Goal: Book appointment/travel/reservation

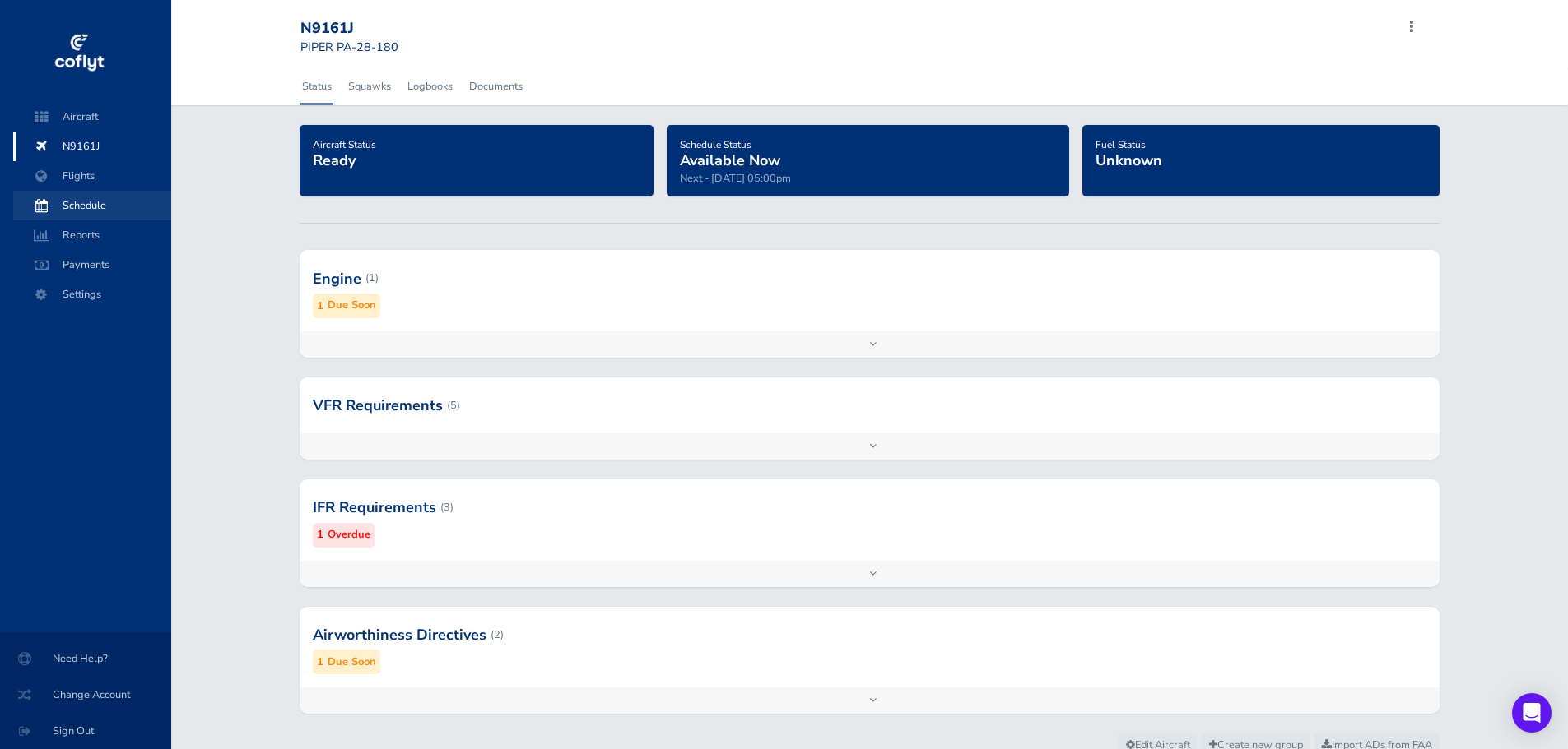
click at [85, 209] on span "Schedule" at bounding box center [91, 205] width 125 height 29
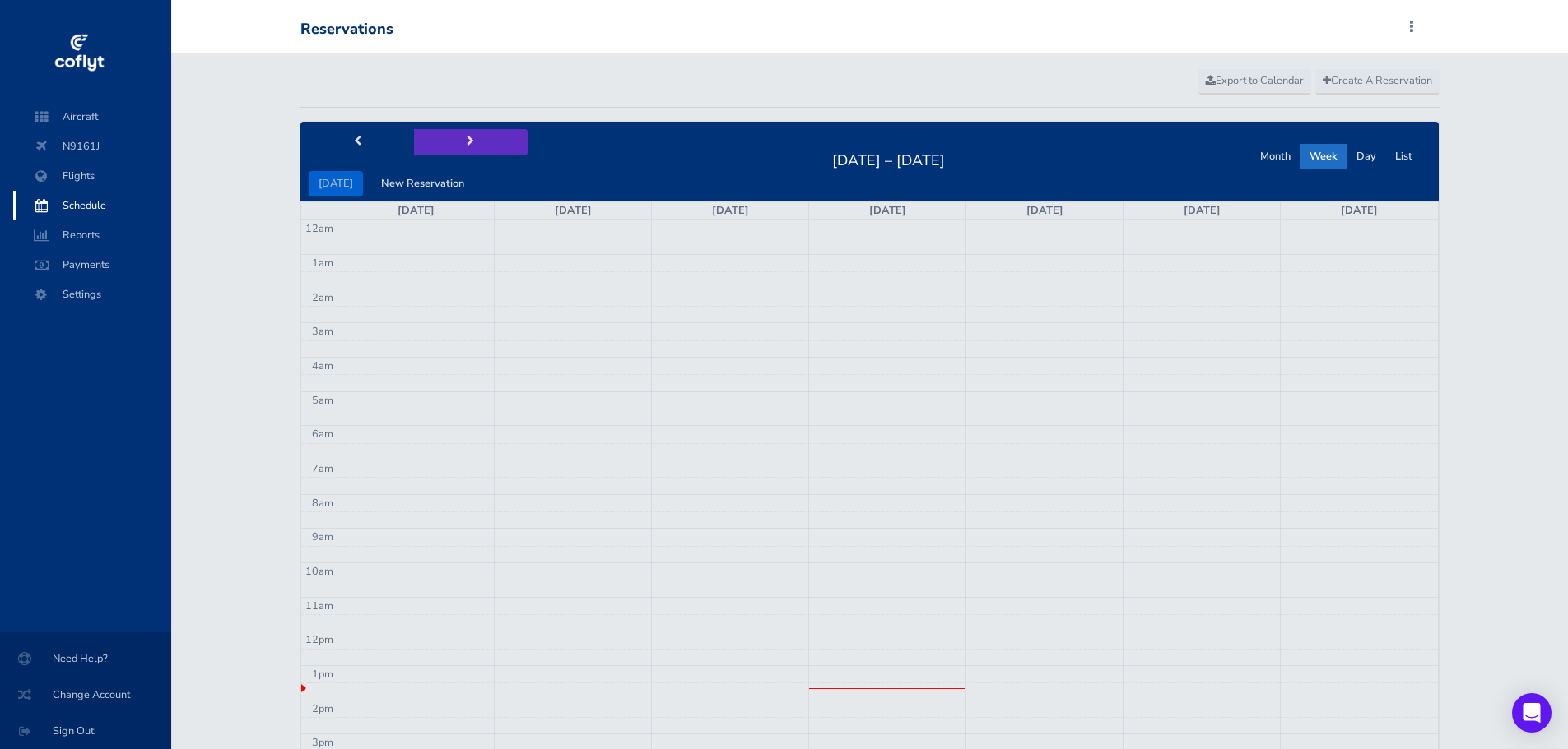
click at [466, 140] on span "next" at bounding box center [470, 142] width 7 height 11
click at [1357, 82] on span "Create A Reservation" at bounding box center [1376, 81] width 109 height 15
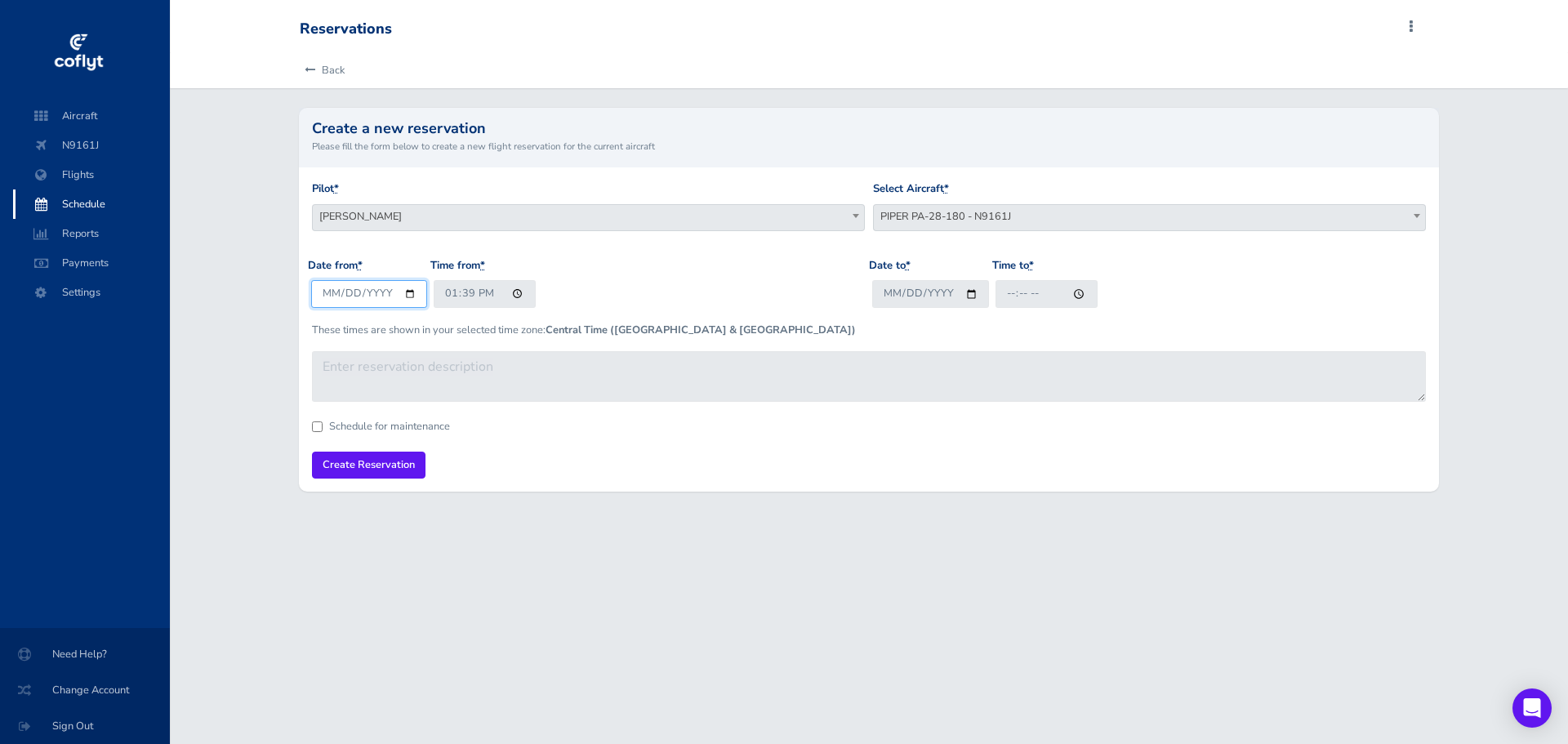
click at [414, 290] on input "2025-08-13" at bounding box center [370, 293] width 117 height 27
type input "2025-08-17"
click at [446, 301] on input "13:39" at bounding box center [485, 293] width 102 height 27
type input "07:00"
click at [966, 294] on input "Date to *" at bounding box center [930, 293] width 117 height 27
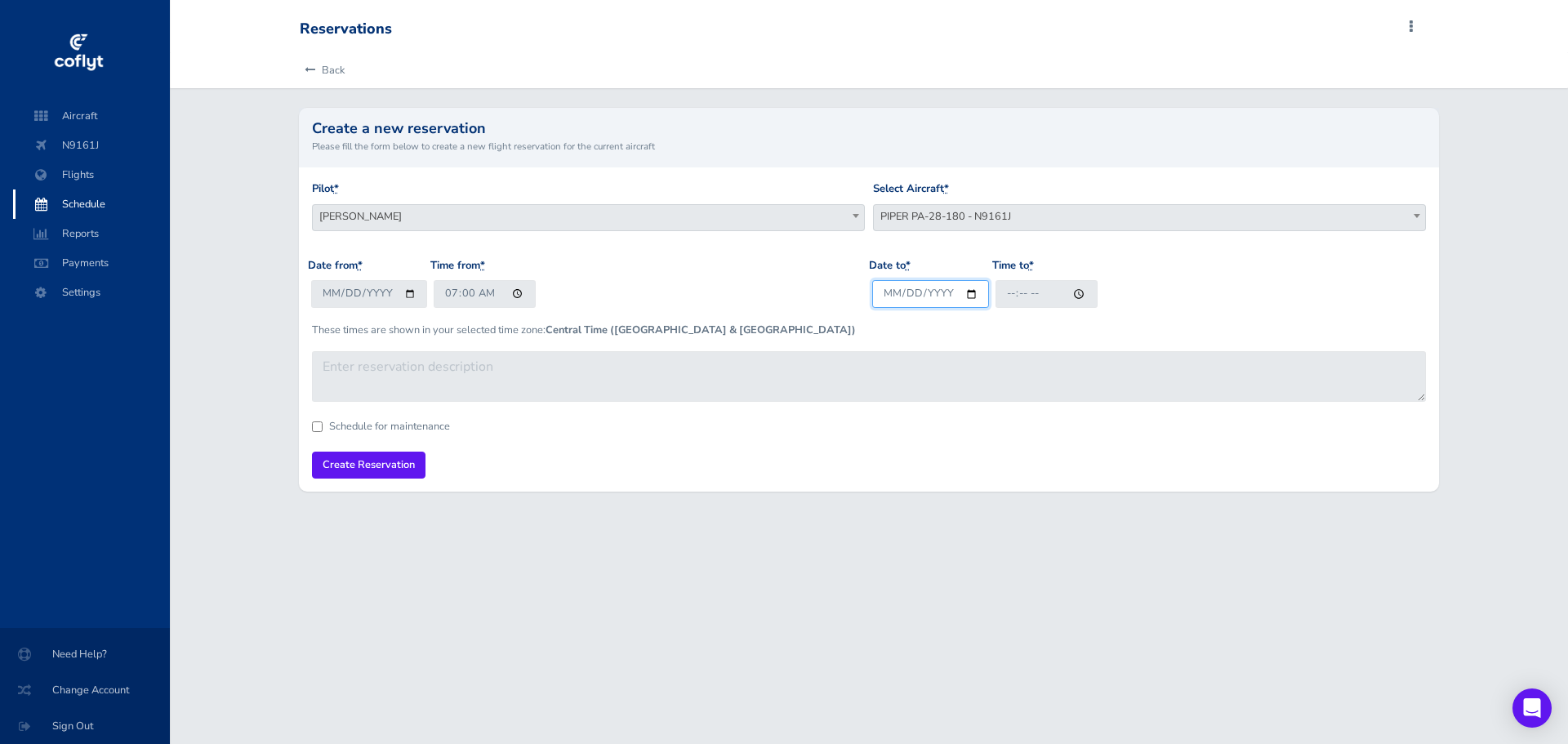
type input "2025-08-17"
click at [971, 292] on input "2025-08-17" at bounding box center [930, 293] width 117 height 27
click at [1006, 301] on input "Time to *" at bounding box center [1046, 293] width 102 height 27
type input "20:00"
click at [381, 468] on input "Create Reservation" at bounding box center [369, 465] width 114 height 27
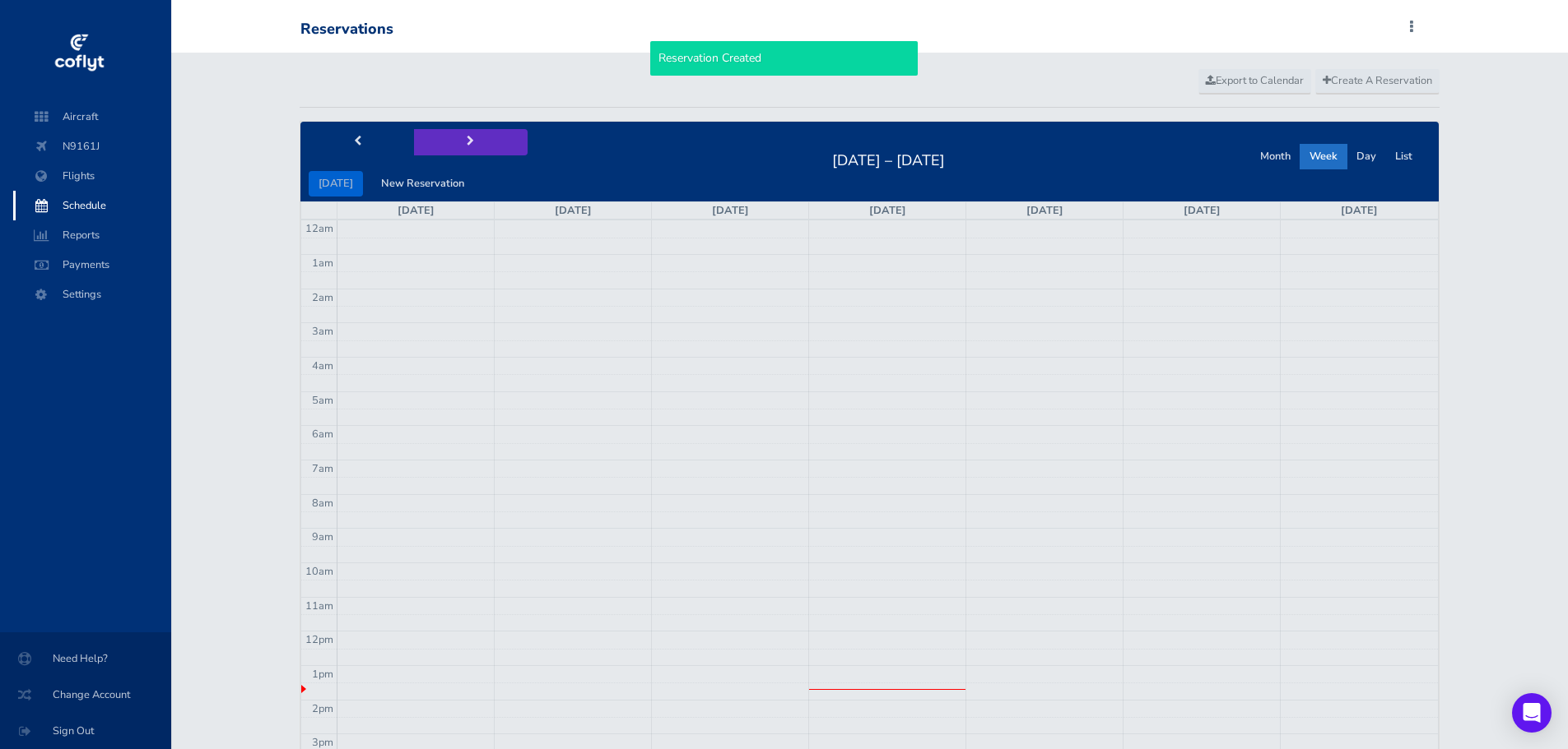
click at [462, 134] on button "next" at bounding box center [471, 142] width 114 height 26
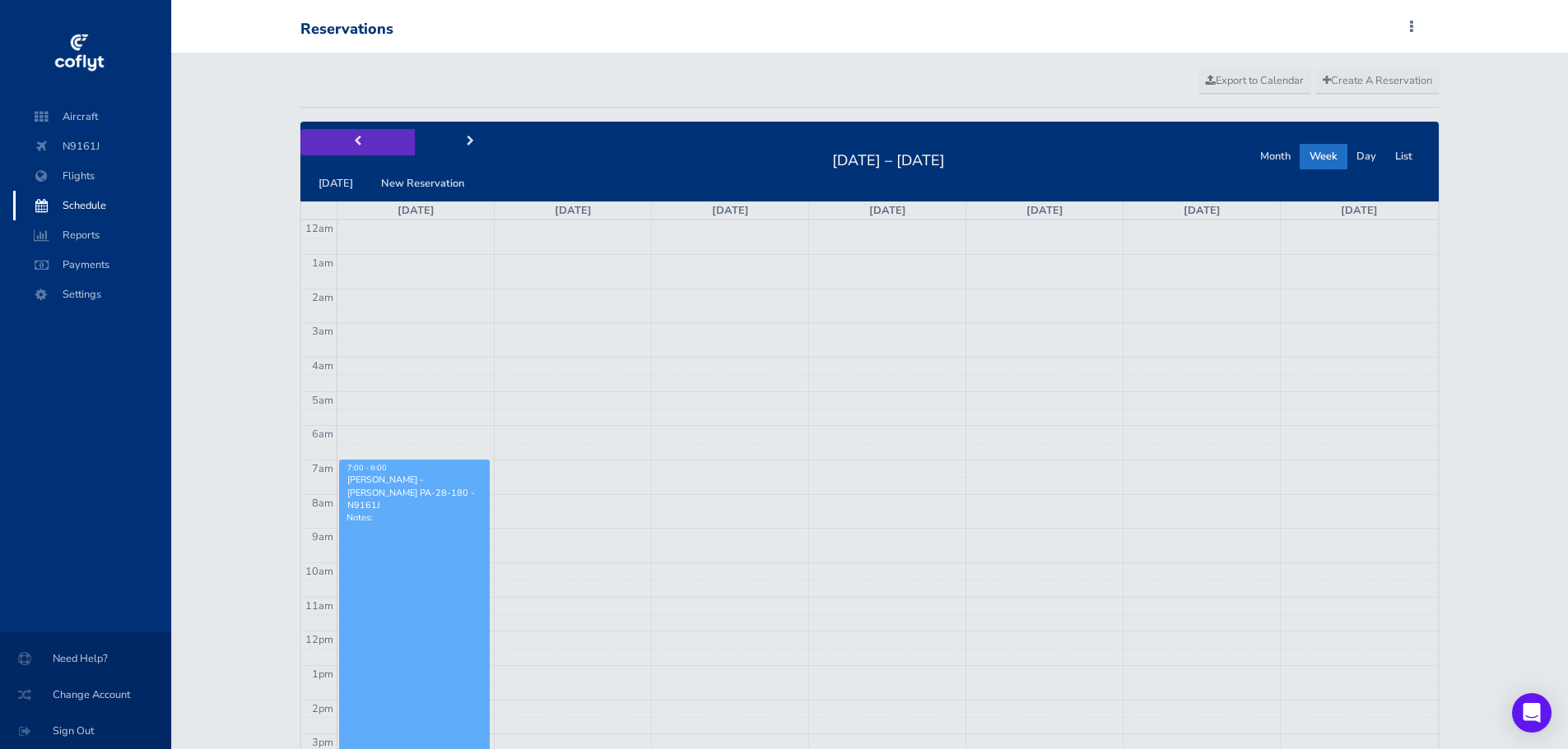
click at [360, 144] on button "prev" at bounding box center [357, 142] width 114 height 26
